Goal: Transaction & Acquisition: Download file/media

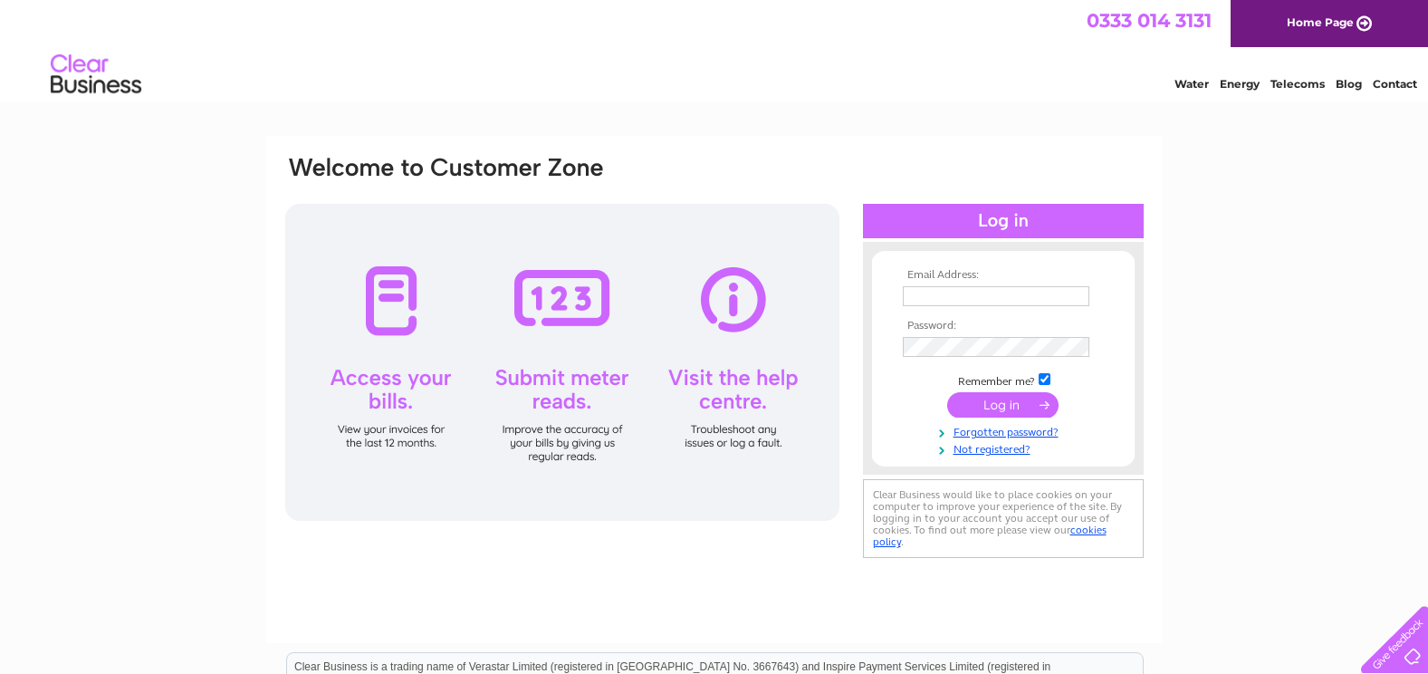
type input "[EMAIL_ADDRESS][DOMAIN_NAME]"
click at [983, 406] on input "submit" at bounding box center [1002, 404] width 111 height 25
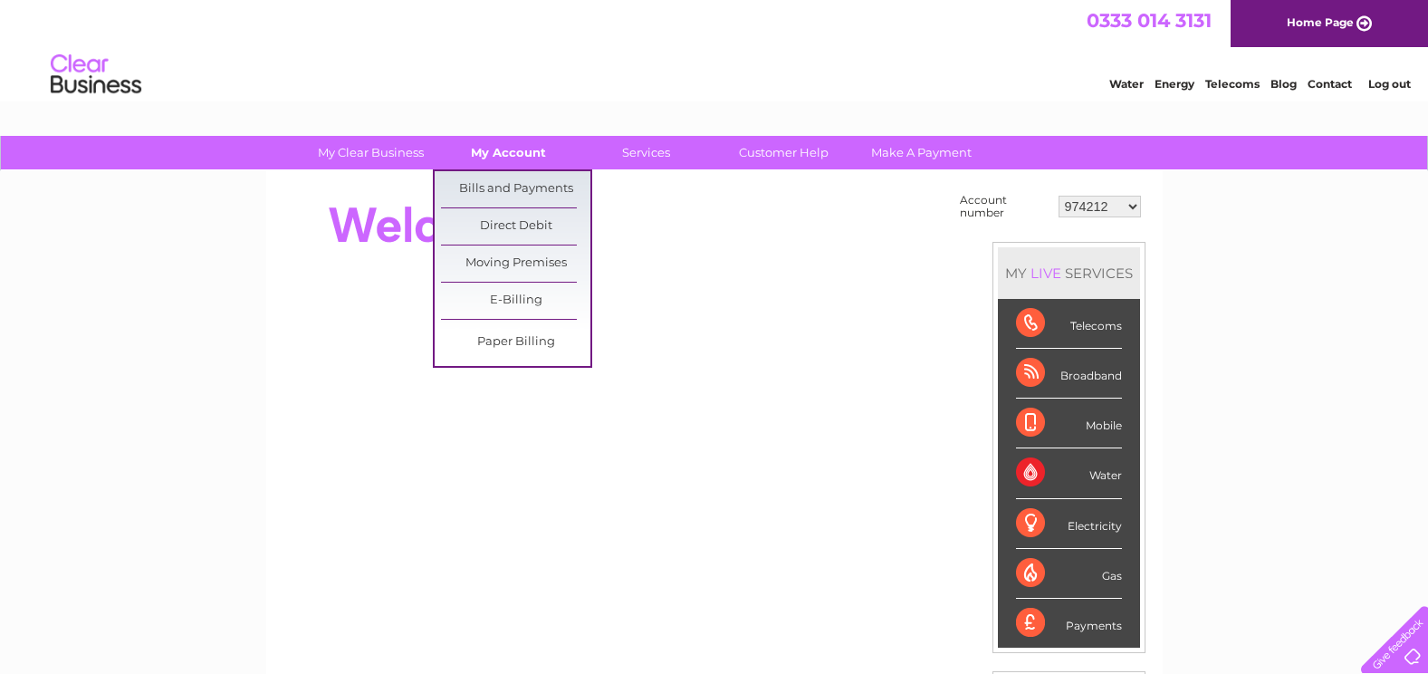
click at [521, 158] on link "My Account" at bounding box center [508, 152] width 149 height 33
click at [517, 186] on link "Bills and Payments" at bounding box center [515, 189] width 149 height 36
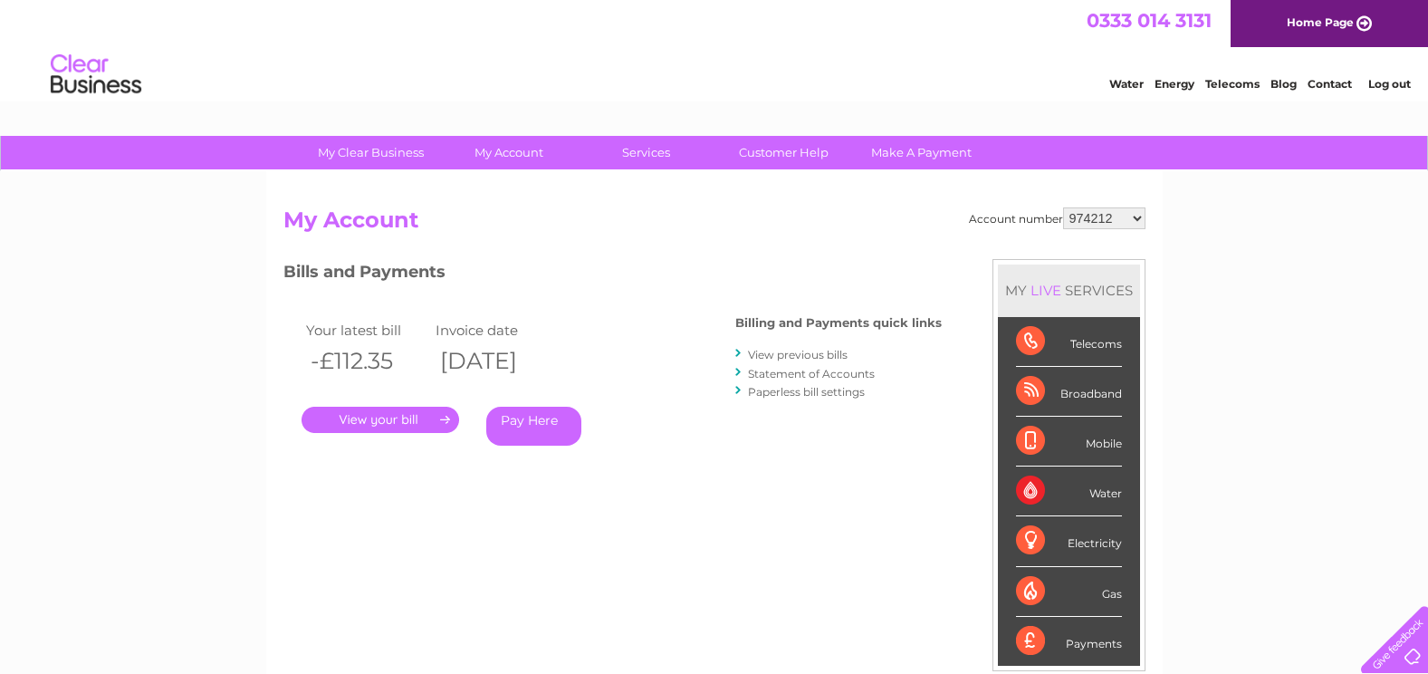
click at [406, 425] on link "." at bounding box center [380, 419] width 158 height 26
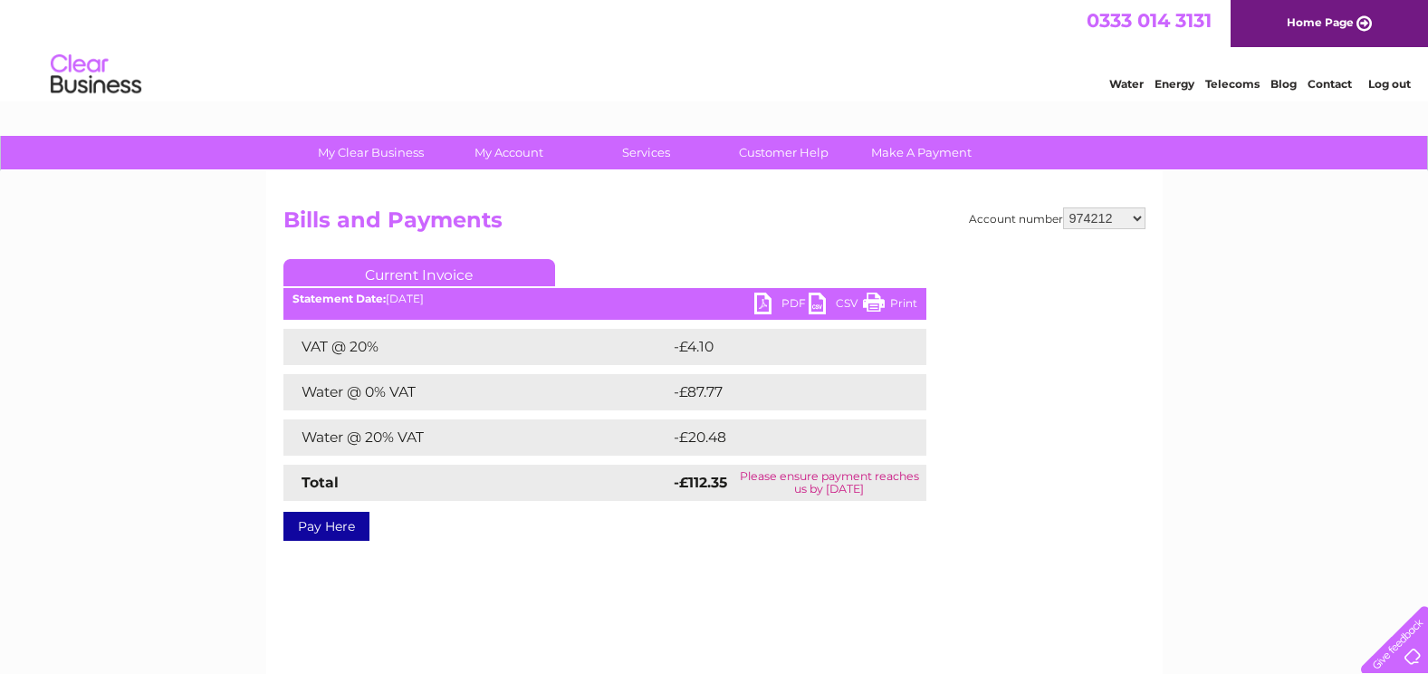
click at [1138, 213] on select "974212 1091585 1109505 1153255 30282879" at bounding box center [1104, 218] width 82 height 22
select select "1091585"
click at [1063, 207] on select "974212 1091585 1109505 1153255 30282879" at bounding box center [1104, 218] width 82 height 22
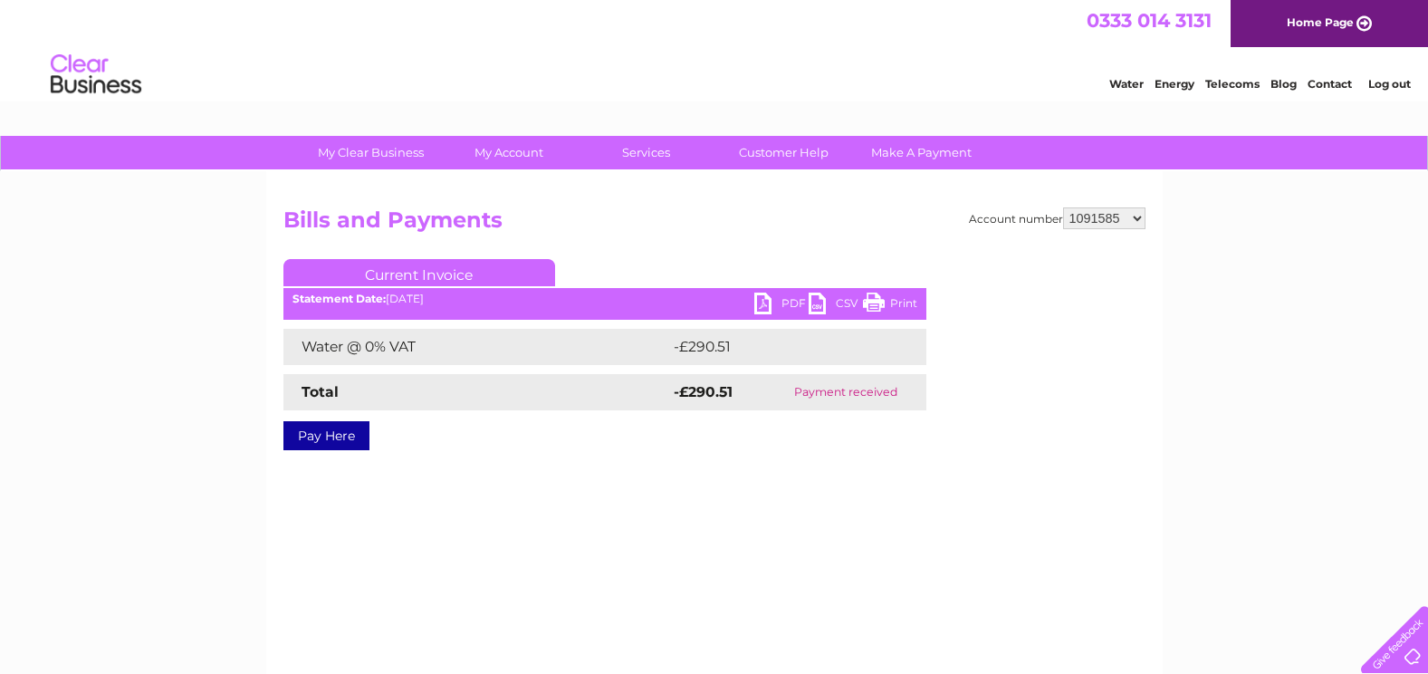
click at [1133, 217] on select "974212 1091585 1109505 1153255 30282879" at bounding box center [1104, 218] width 82 height 22
select select "1109505"
click at [1063, 207] on select "974212 1091585 1109505 1153255 30282879" at bounding box center [1104, 218] width 82 height 22
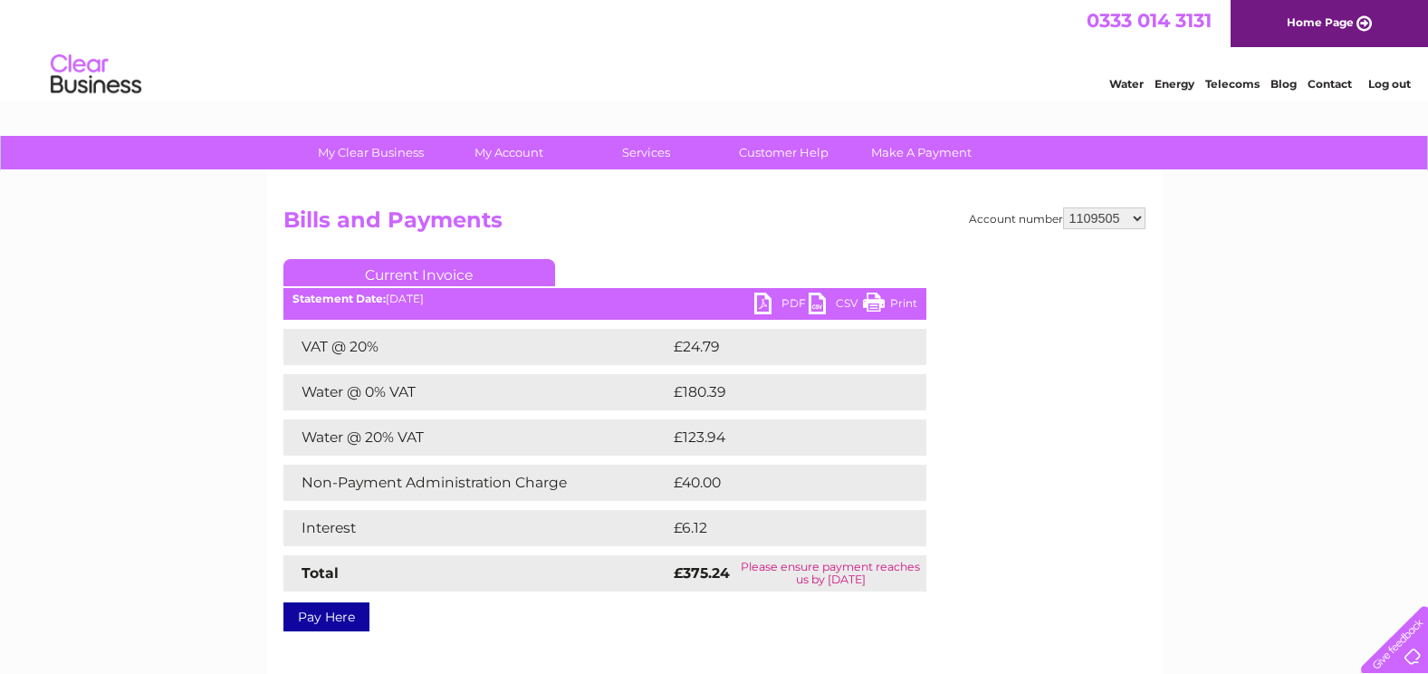
click at [788, 307] on link "PDF" at bounding box center [781, 305] width 54 height 26
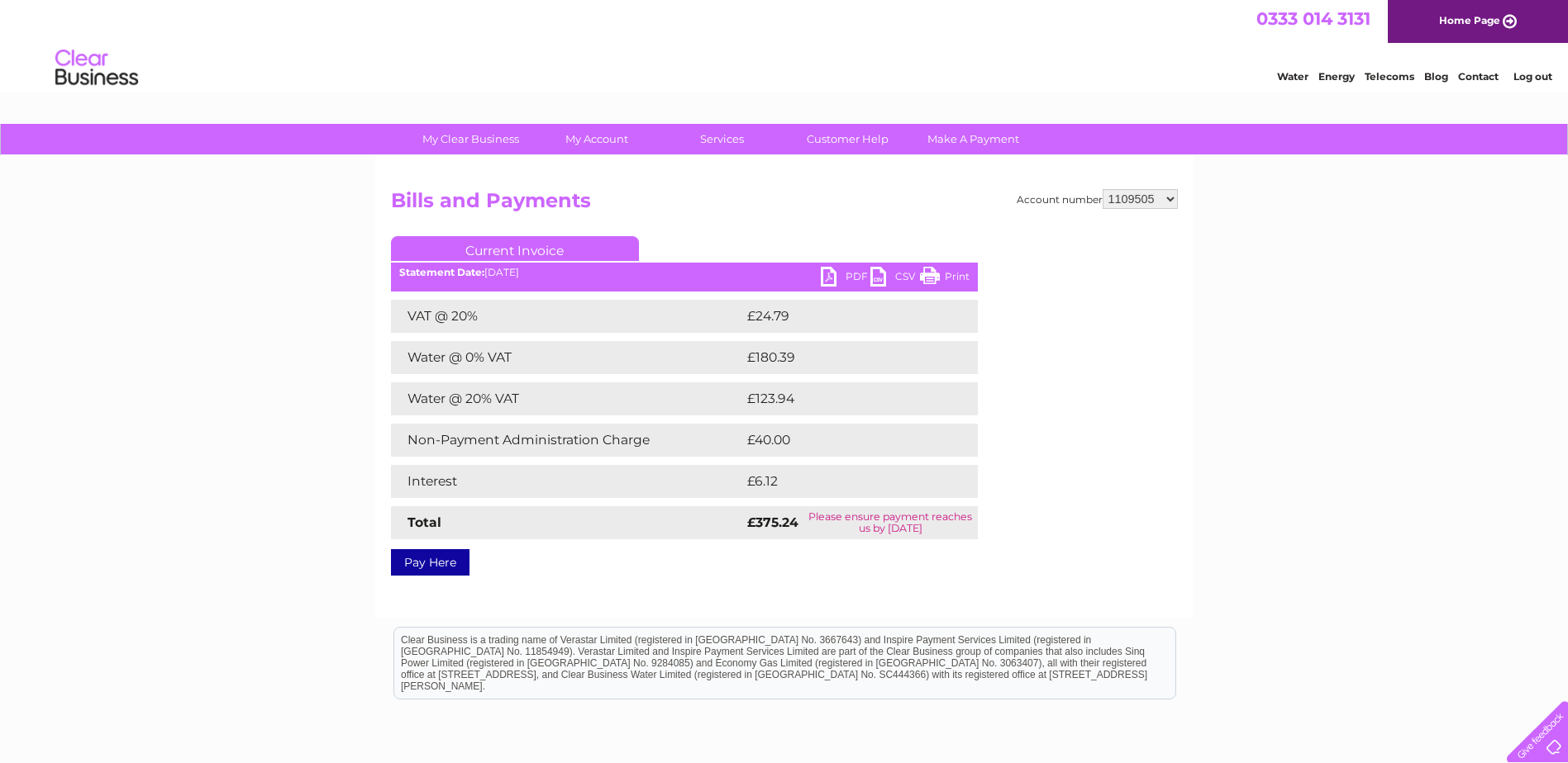
click at [1173, 200] on select "974212 1091585 1109505 1153255 30282879" at bounding box center [1141, 199] width 75 height 20
select select "1153255"
click at [1103, 189] on select "974212 1091585 1109505 1153255 30282879" at bounding box center [1141, 199] width 75 height 20
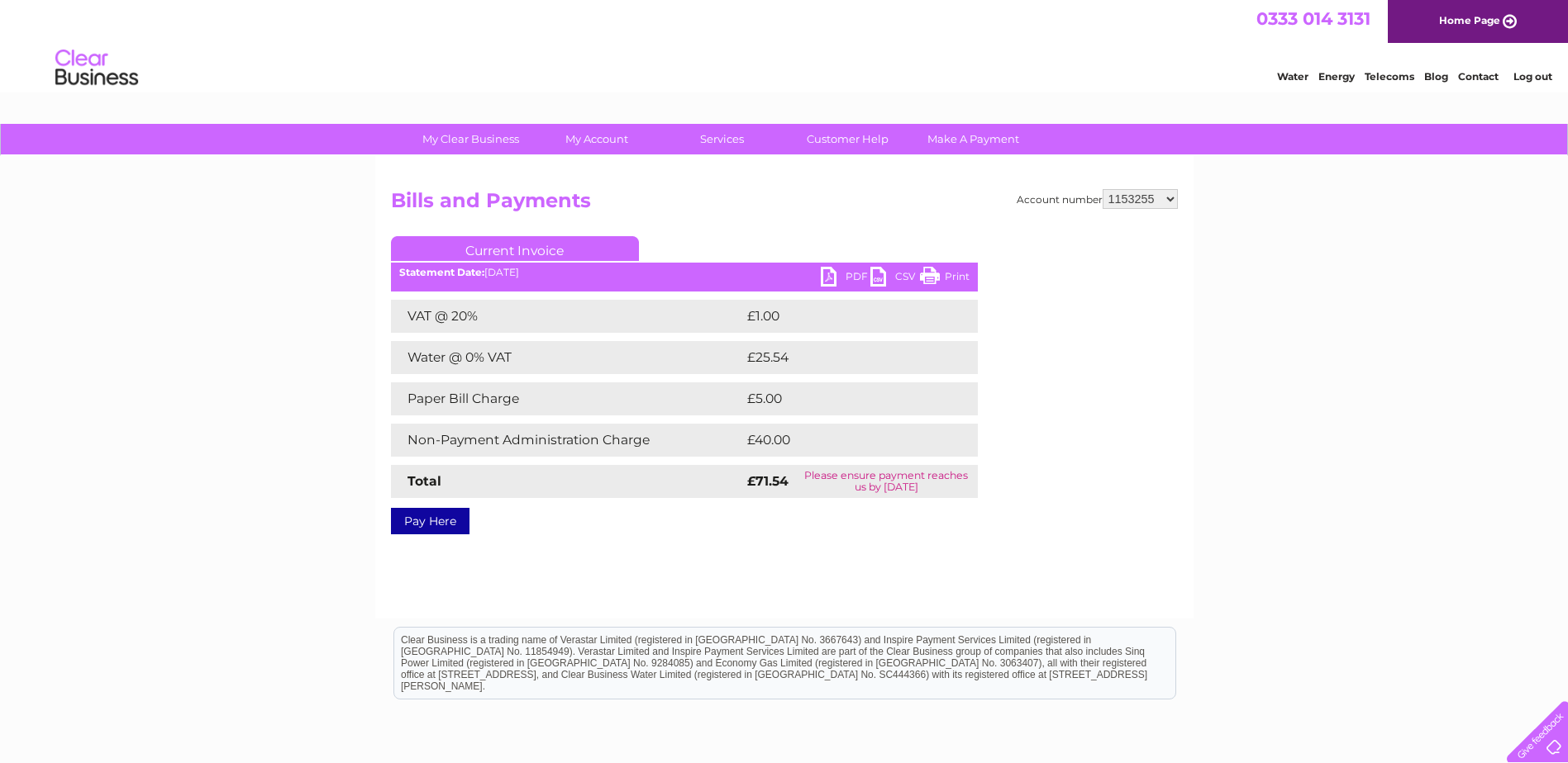
click at [837, 273] on link "PDF" at bounding box center [846, 278] width 49 height 24
click at [1168, 196] on select "974212 1091585 1109505 1153255 30282879" at bounding box center [1141, 199] width 75 height 20
select select "30282879"
click at [1103, 189] on select "974212 1091585 1109505 1153255 30282879" at bounding box center [1141, 199] width 75 height 20
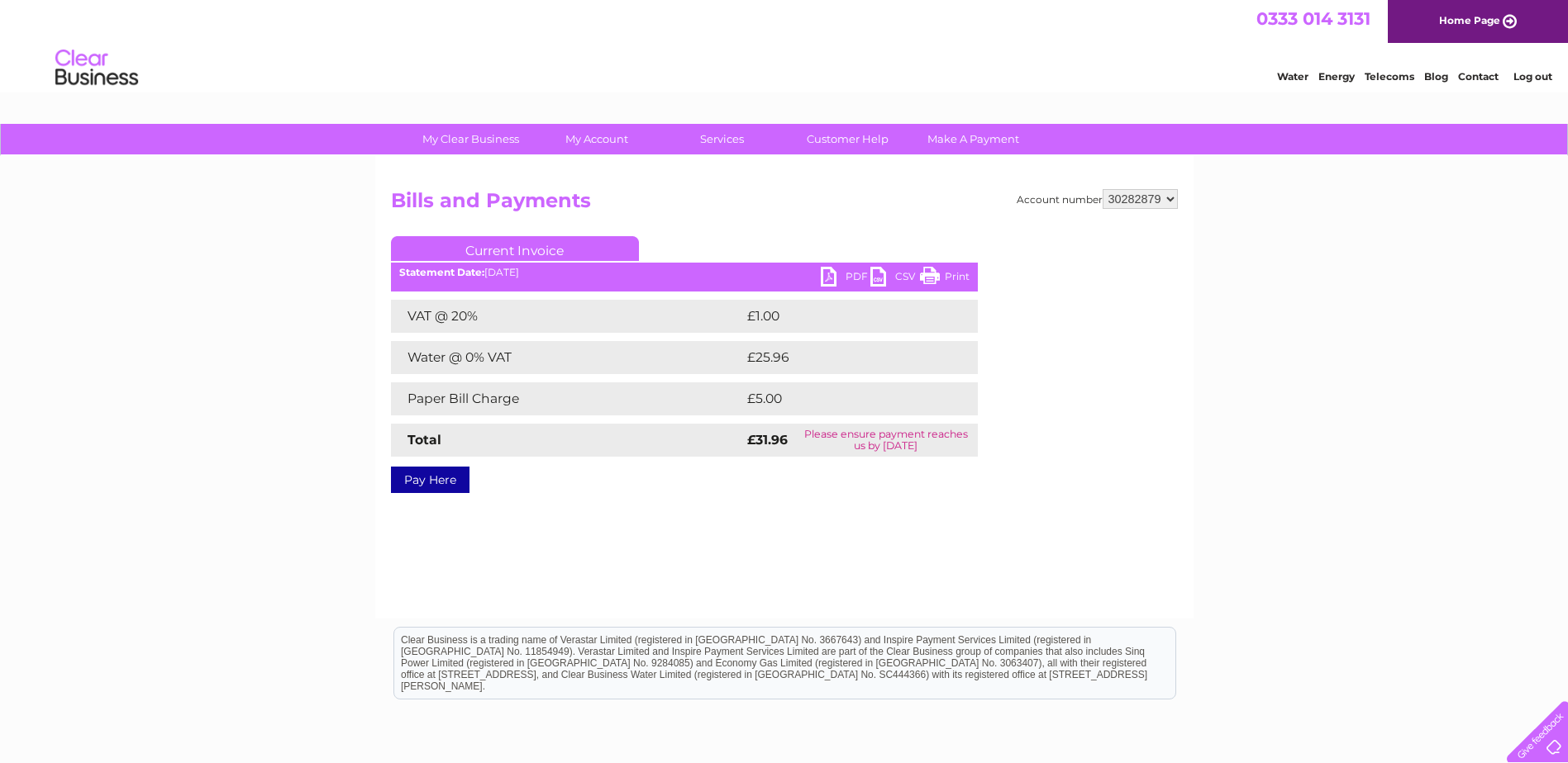
click at [859, 273] on link "PDF" at bounding box center [846, 278] width 49 height 24
click at [1173, 197] on select "974212 1091585 1109505 1153255 30282879" at bounding box center [1141, 199] width 75 height 20
select select "974212"
click at [1103, 189] on select "974212 1091585 1109505 1153255 30282879" at bounding box center [1141, 199] width 75 height 20
click at [831, 275] on link "PDF" at bounding box center [846, 278] width 49 height 24
